Goal: Communication & Community: Answer question/provide support

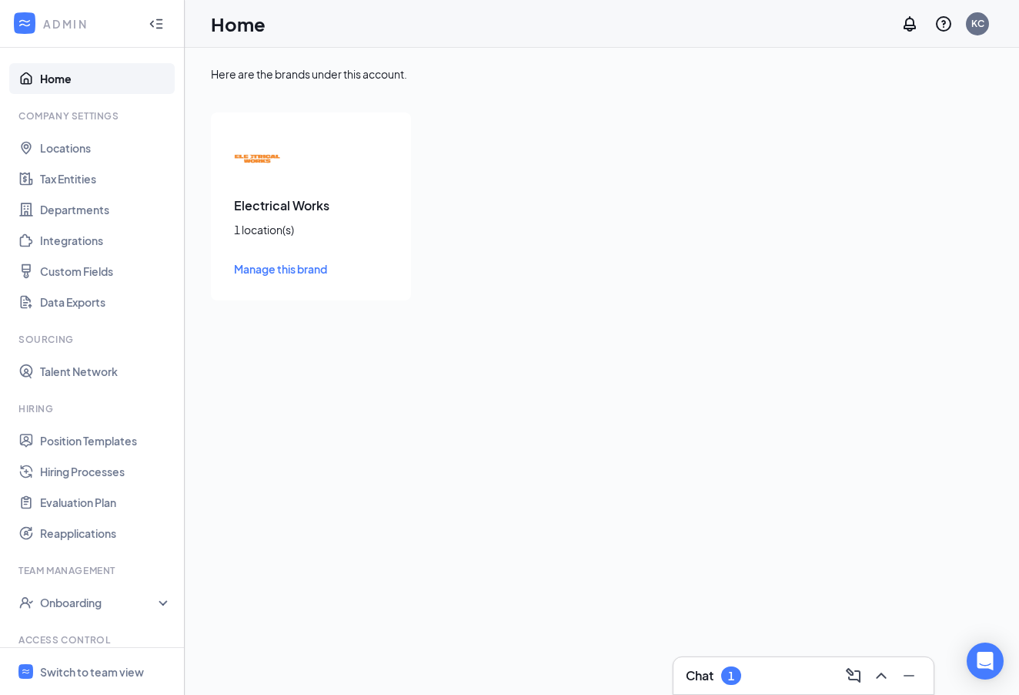
click at [731, 678] on div "1" at bounding box center [731, 675] width 6 height 13
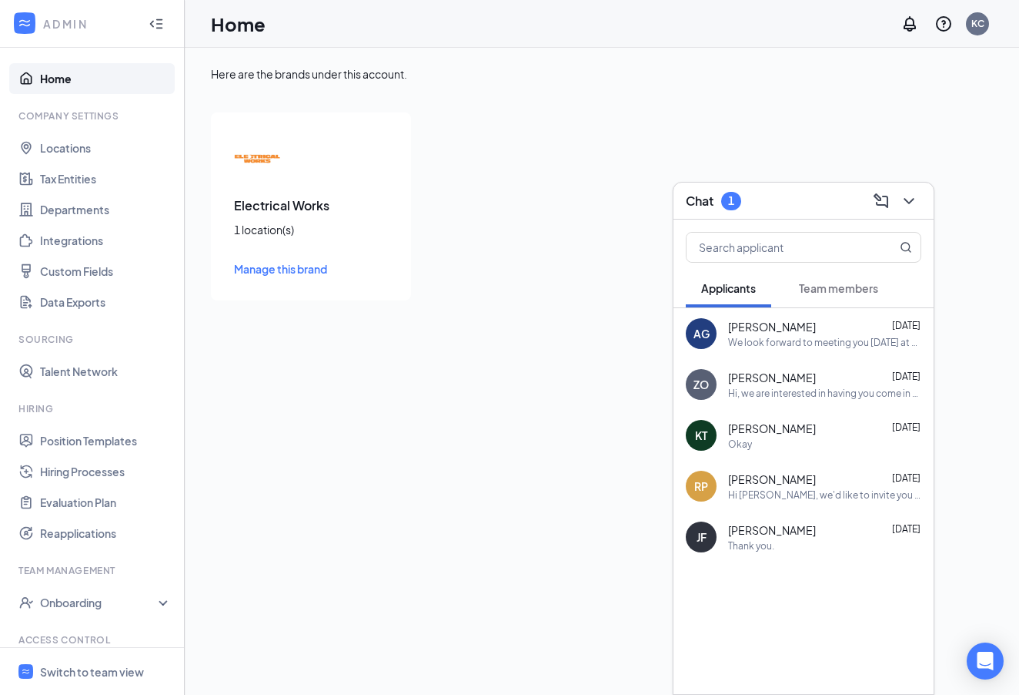
click at [837, 294] on span "Team members" at bounding box center [838, 288] width 79 height 14
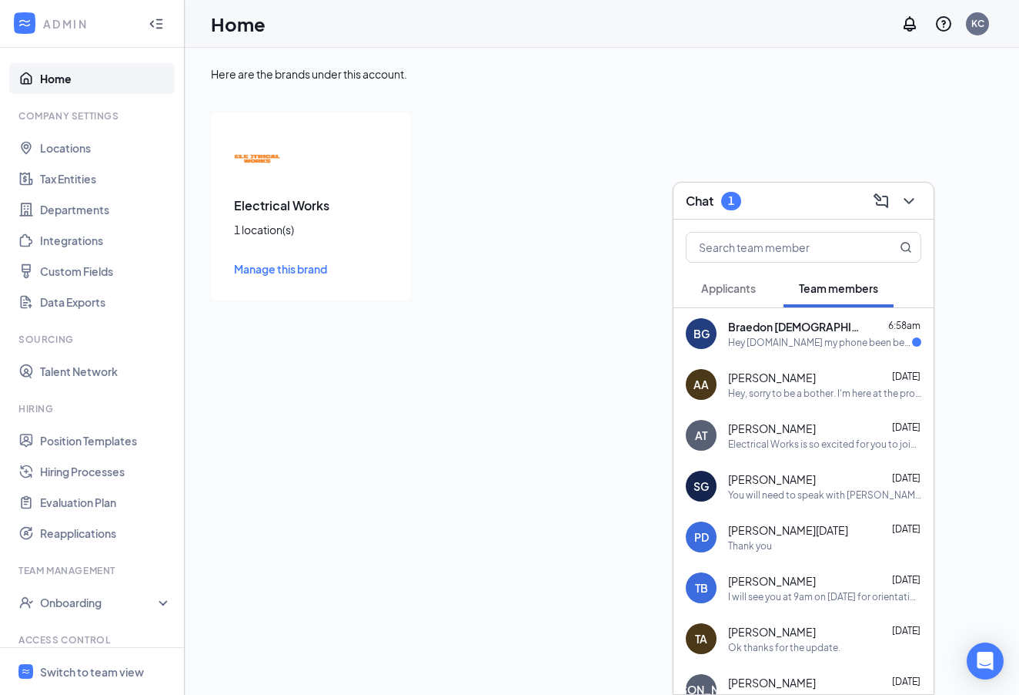
click at [792, 339] on div "Hey [DOMAIN_NAME] my phone been being funny past couple weeks could you adjust …" at bounding box center [820, 342] width 184 height 13
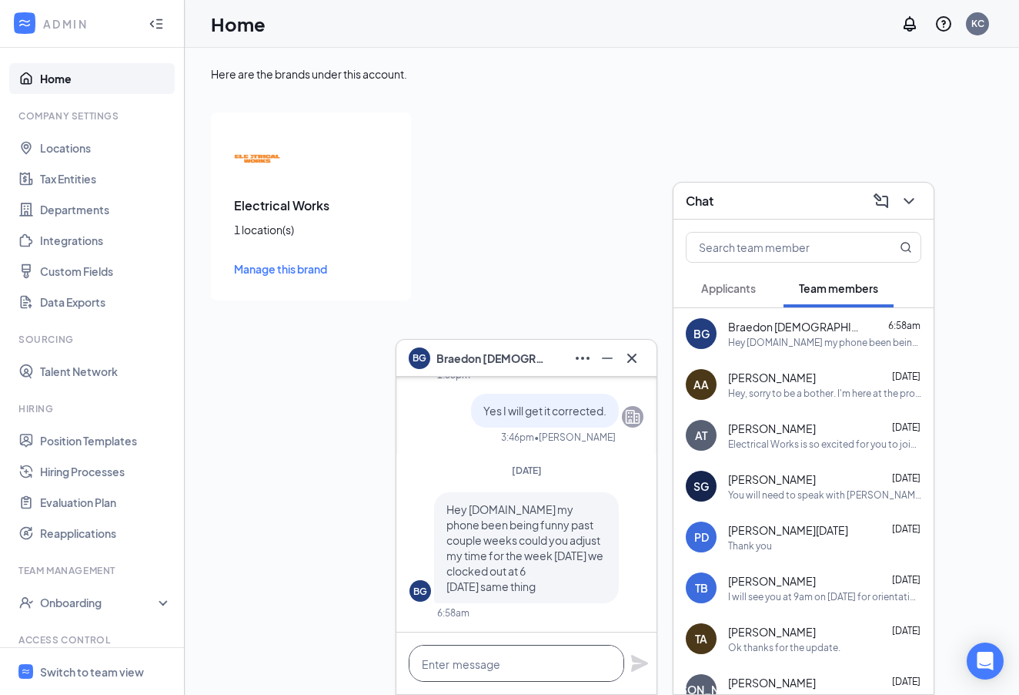
click at [460, 661] on textarea at bounding box center [517, 662] width 216 height 37
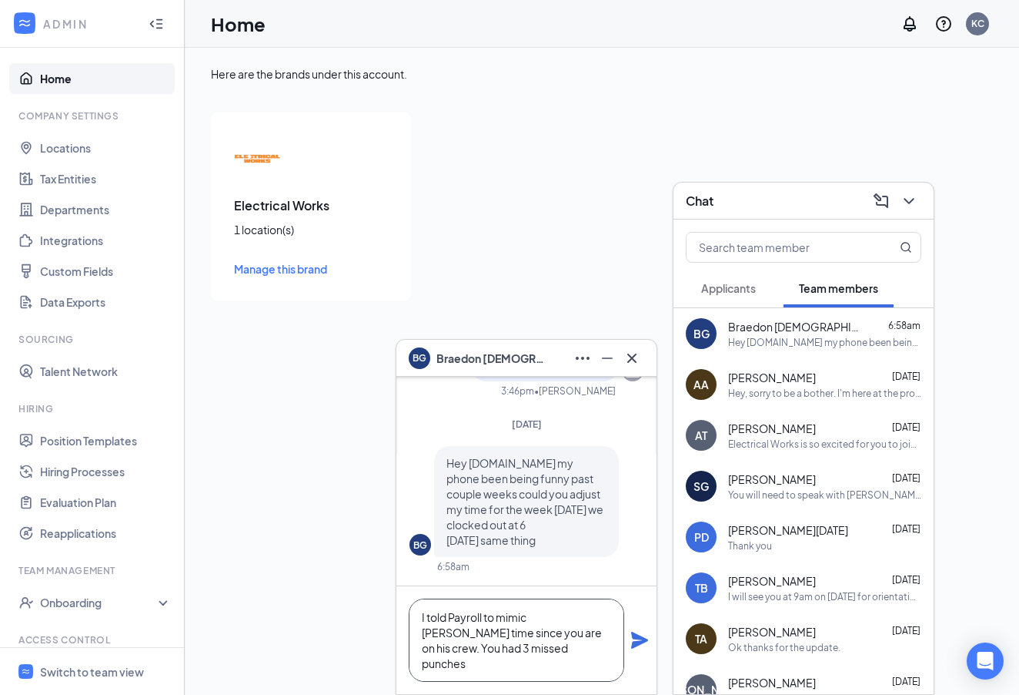
drag, startPoint x: 578, startPoint y: 614, endPoint x: 585, endPoint y: 598, distance: 17.6
click at [582, 610] on textarea "I told Payroll to mimic [PERSON_NAME] time since you are on his crew. You had 3…" at bounding box center [517, 639] width 216 height 83
type textarea "I told Payroll to mimic [PERSON_NAME] time since you are on his crew. You had 3…"
drag, startPoint x: 638, startPoint y: 640, endPoint x: 646, endPoint y: 631, distance: 12.0
click at [638, 640] on icon "Plane" at bounding box center [640, 640] width 18 height 18
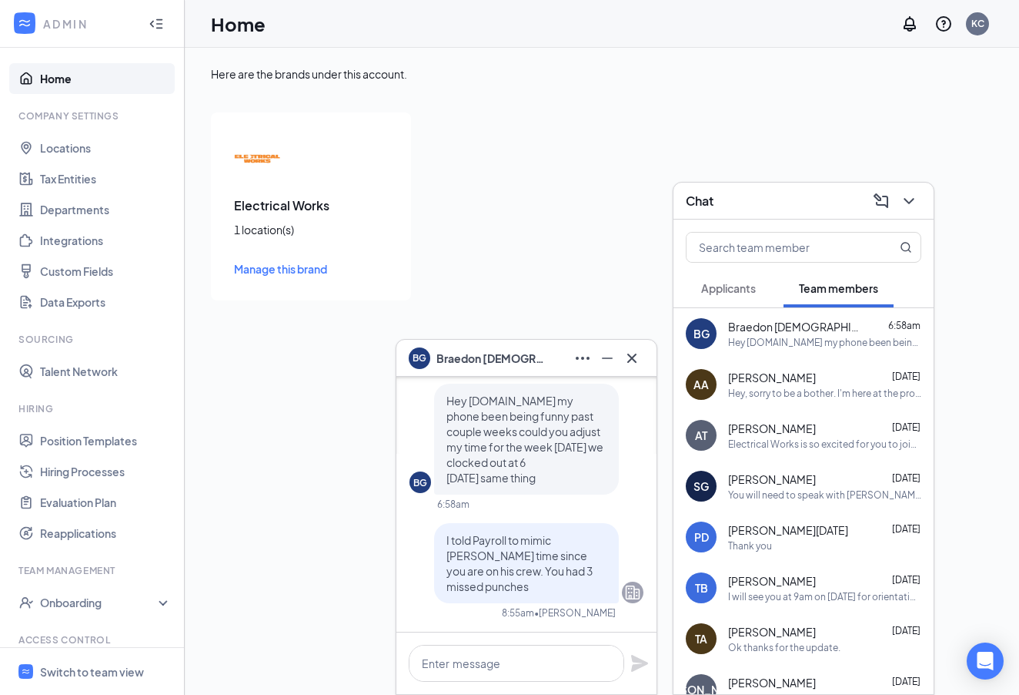
scroll to position [0, 0]
drag, startPoint x: 632, startPoint y: 360, endPoint x: 653, endPoint y: 357, distance: 20.9
click at [634, 360] on icon "Cross" at bounding box center [632, 358] width 18 height 18
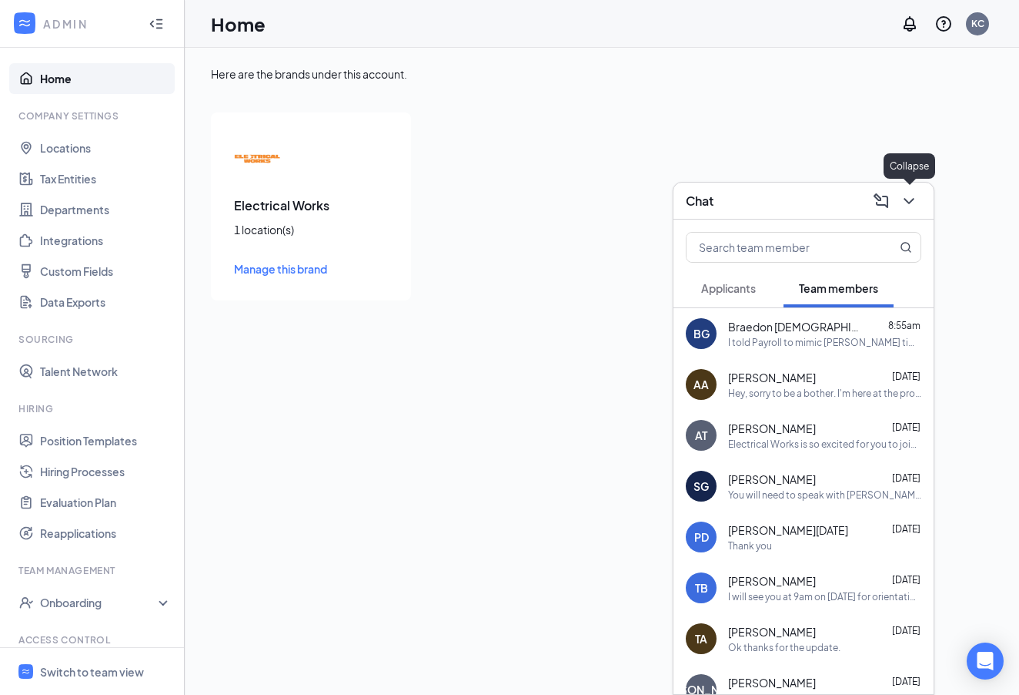
click at [915, 200] on icon "ChevronDown" at bounding box center [909, 201] width 18 height 18
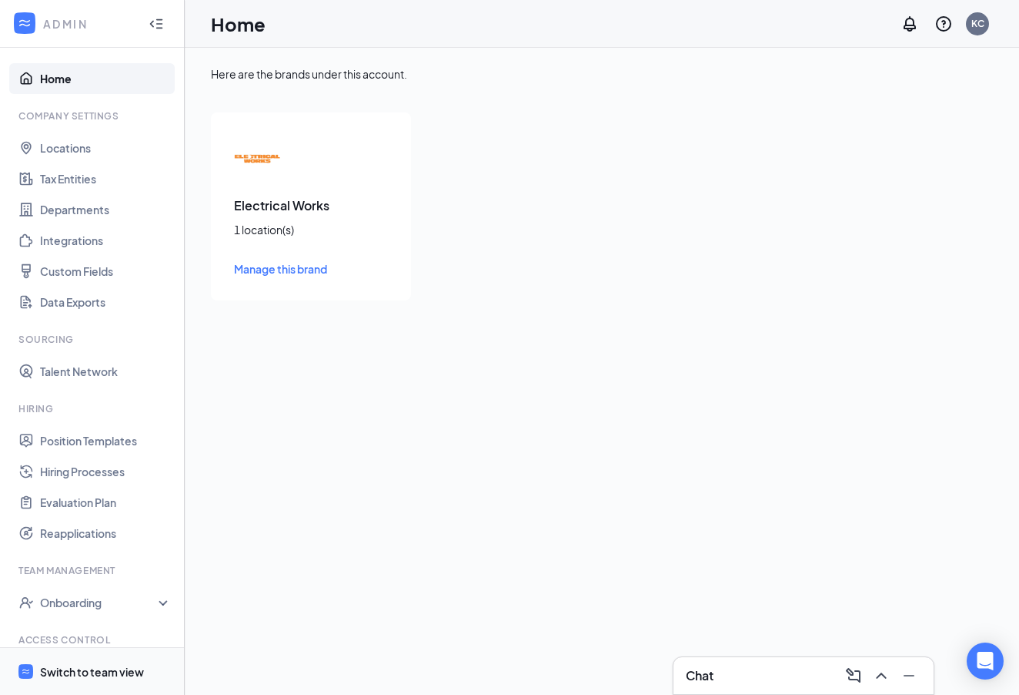
click at [78, 672] on div "Switch to team view" at bounding box center [92, 671] width 104 height 15
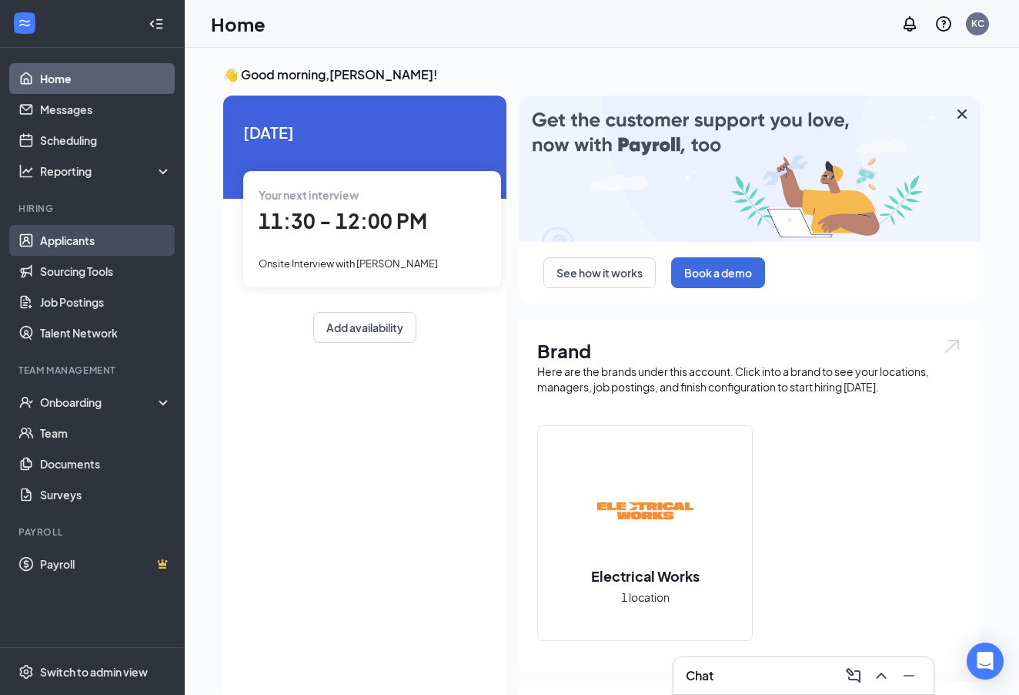
click at [74, 243] on link "Applicants" at bounding box center [106, 240] width 132 height 31
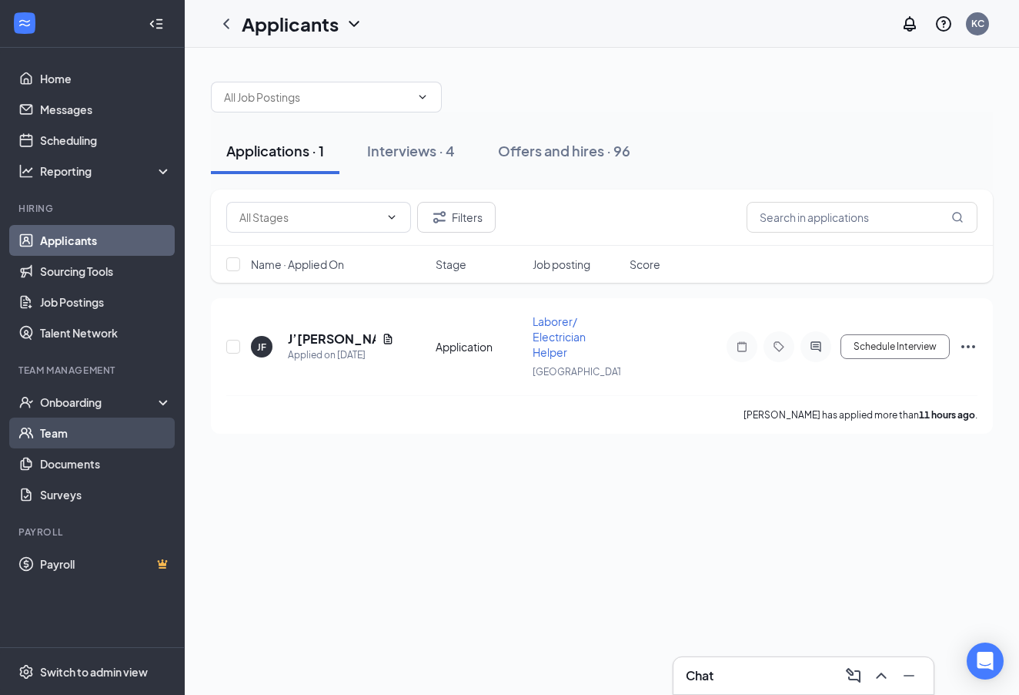
click at [62, 433] on link "Team" at bounding box center [106, 432] width 132 height 31
